Goal: Task Accomplishment & Management: Manage account settings

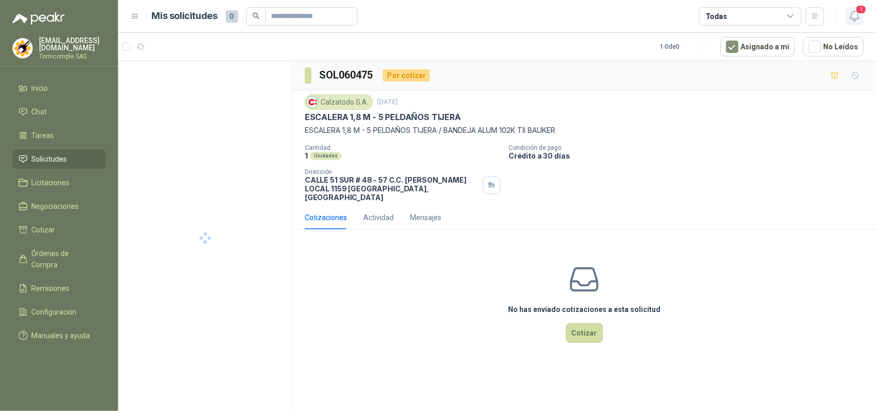
click at [851, 17] on icon "button" at bounding box center [854, 16] width 9 height 10
click at [851, 18] on icon "button" at bounding box center [854, 16] width 9 height 10
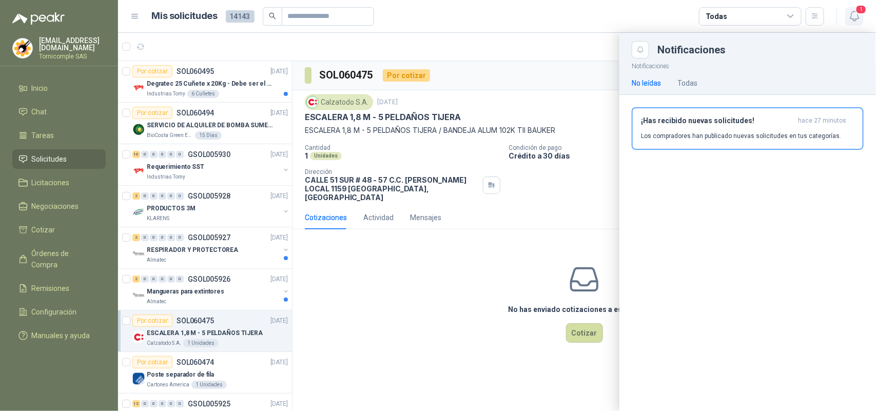
click at [855, 21] on icon "button" at bounding box center [855, 16] width 13 height 13
click at [855, 21] on icon "button" at bounding box center [854, 16] width 9 height 10
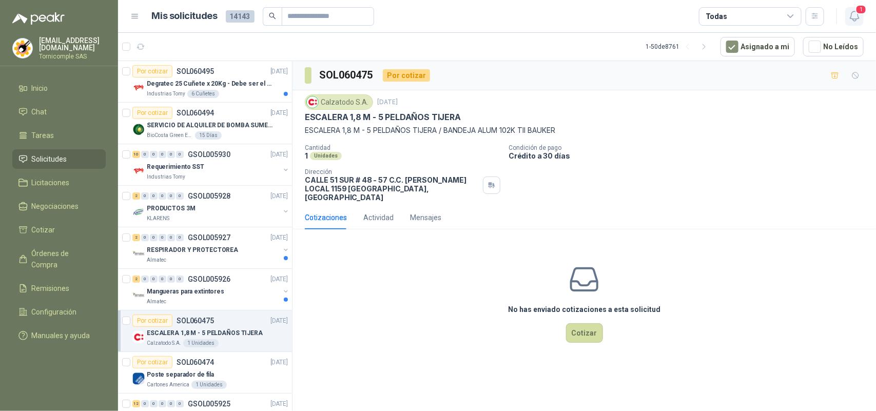
click at [859, 18] on icon "button" at bounding box center [854, 16] width 9 height 10
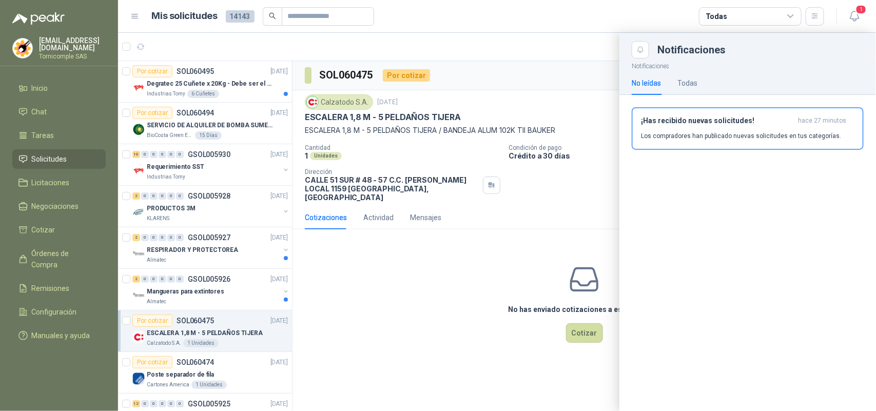
click at [827, 127] on div "¡Has recibido nuevas solicitudes! hace 27 minutos Los compradores han publicado…" at bounding box center [748, 129] width 214 height 24
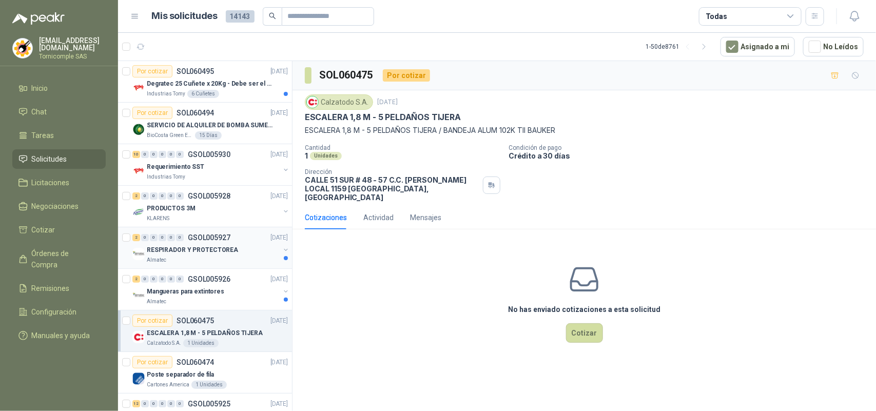
click at [180, 253] on p "RESPIRADOR Y PROTECTOREA" at bounding box center [192, 250] width 91 height 10
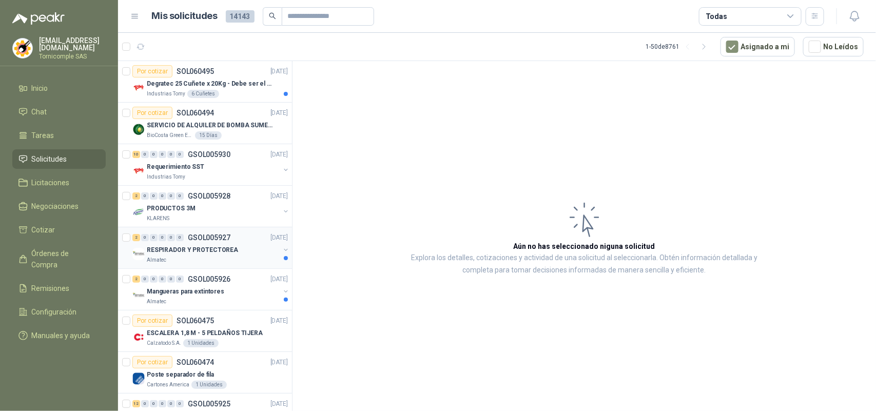
click at [180, 253] on p "RESPIRADOR Y PROTECTOREA" at bounding box center [192, 250] width 91 height 10
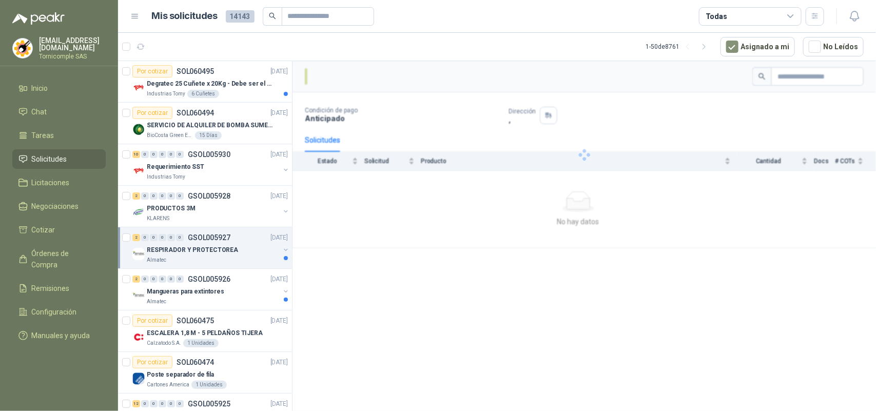
click at [180, 253] on p "RESPIRADOR Y PROTECTOREA" at bounding box center [192, 250] width 91 height 10
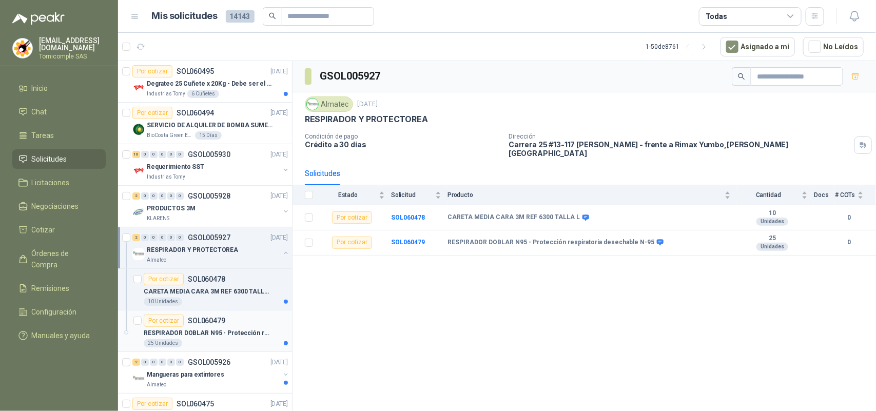
click at [180, 321] on div "Por cotizar" at bounding box center [164, 321] width 40 height 12
click at [182, 294] on p "CARETA MEDIA CARA 3M REF 6300 TALLA L" at bounding box center [208, 292] width 128 height 10
click at [215, 377] on p "Mangueras para extintores" at bounding box center [186, 375] width 78 height 10
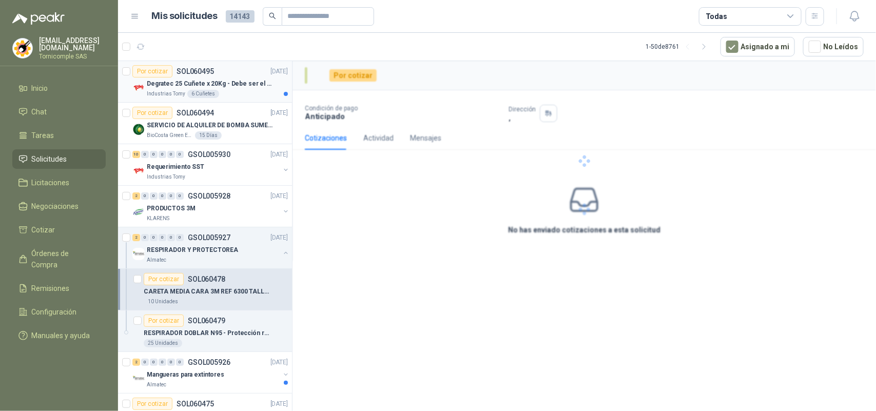
click at [258, 91] on div "Industrias Tomy 6 Cuñetes" at bounding box center [217, 94] width 141 height 8
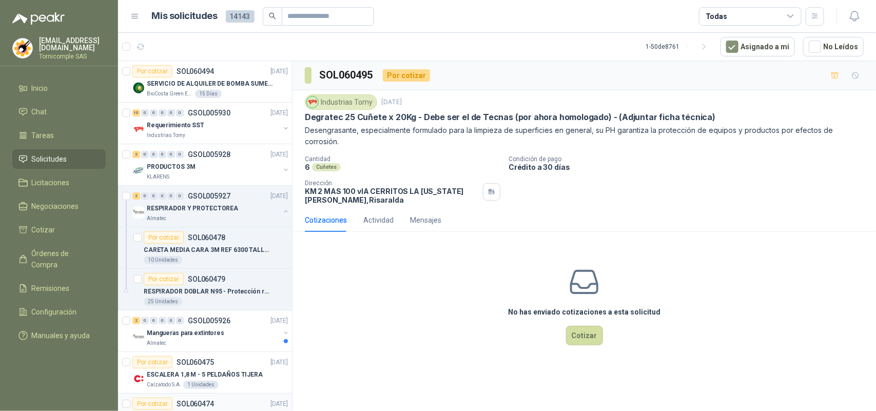
scroll to position [193, 0]
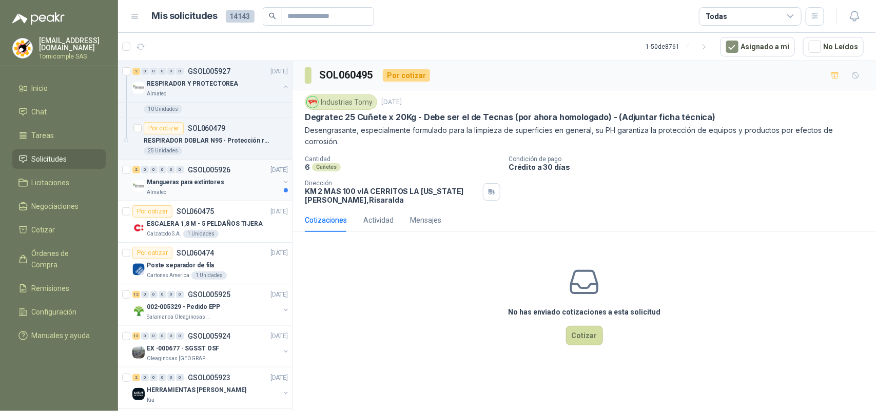
click at [157, 181] on p "Mangueras para extintores" at bounding box center [186, 183] width 78 height 10
